Goal: Find specific page/section: Find specific page/section

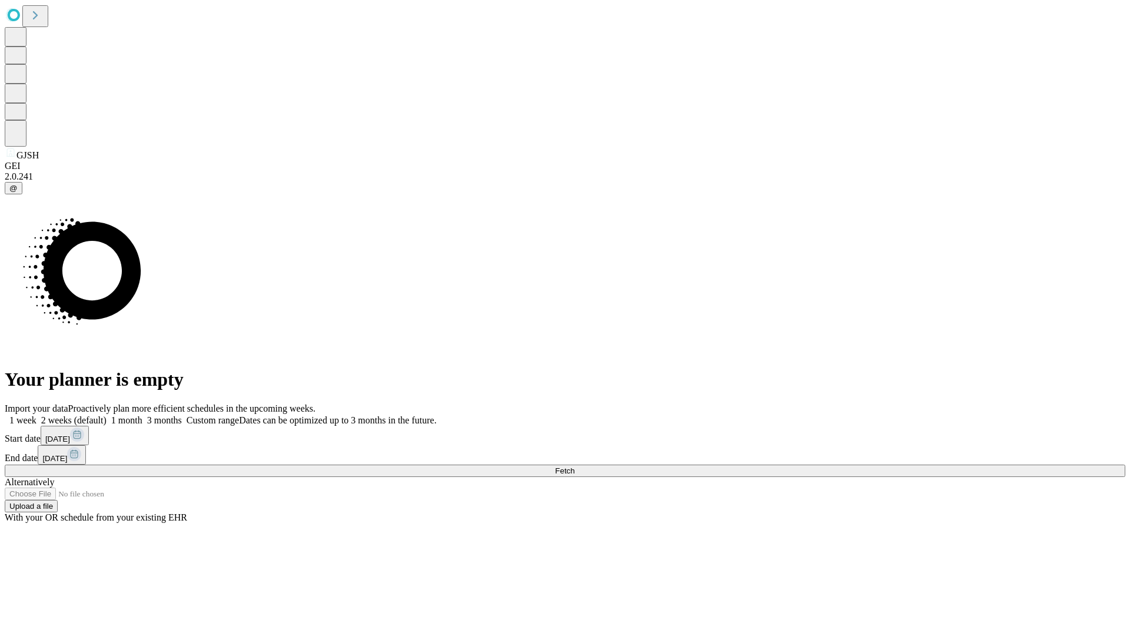
click at [574, 466] on span "Fetch" at bounding box center [564, 470] width 19 height 9
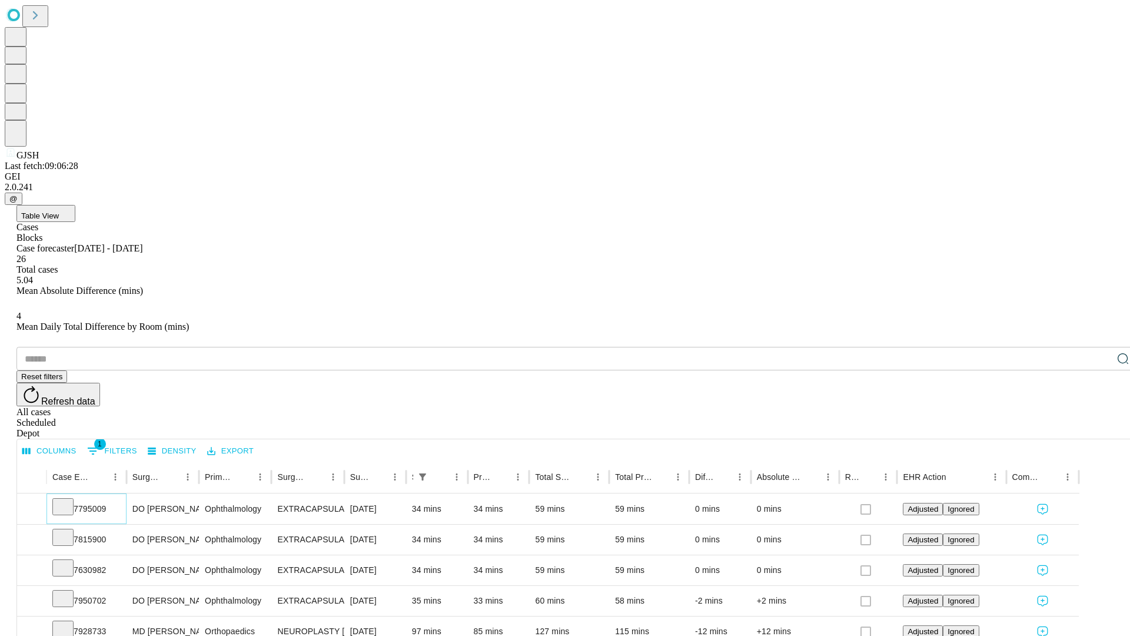
click at [69, 500] on icon at bounding box center [63, 506] width 12 height 12
